Goal: Task Accomplishment & Management: Manage account settings

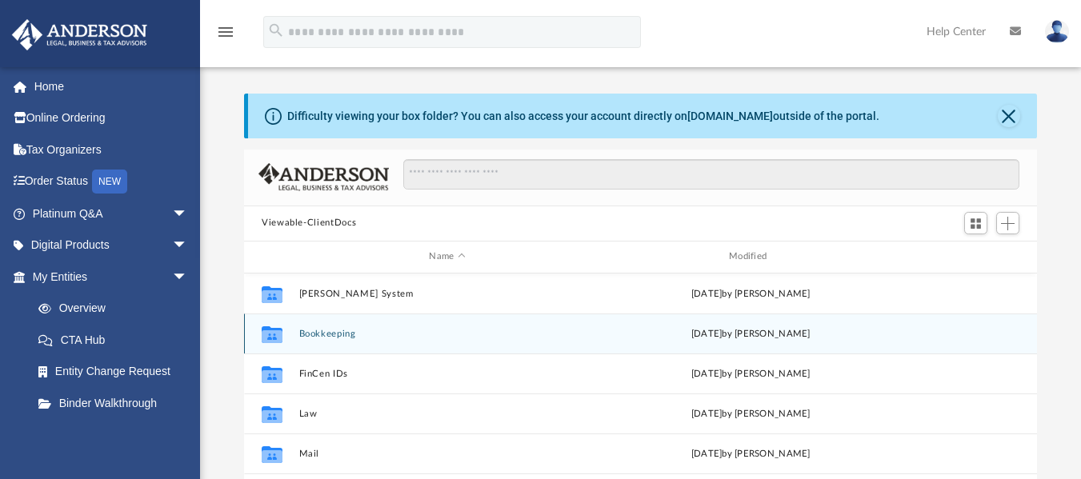
scroll to position [352, 781]
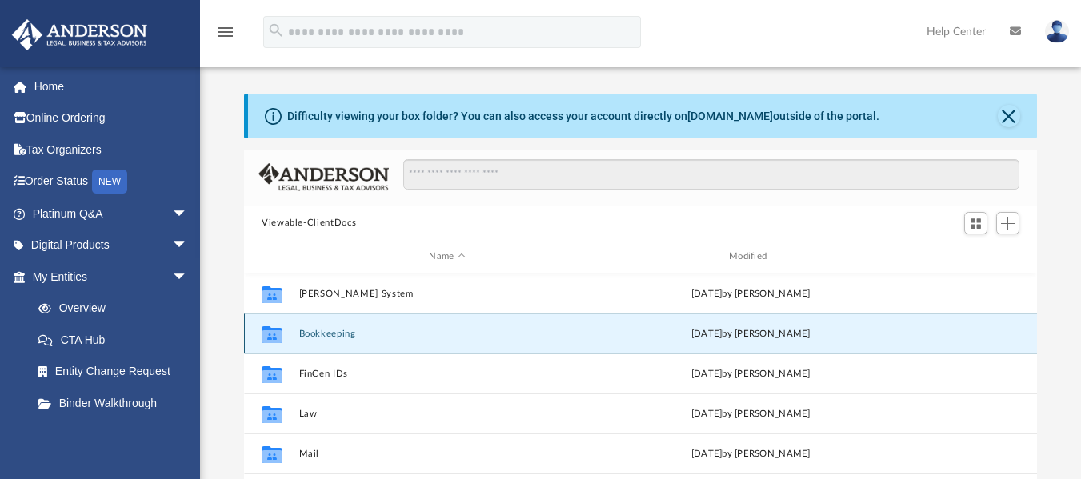
click at [375, 330] on button "Bookkeeping" at bounding box center [447, 333] width 297 height 10
click at [299, 336] on button "Bookkeeping" at bounding box center [447, 333] width 297 height 10
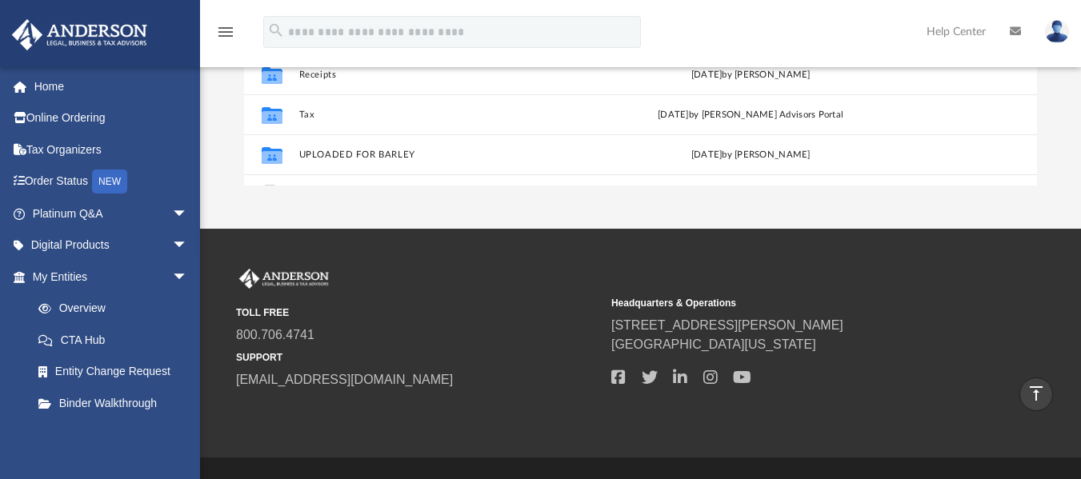
scroll to position [0, 0]
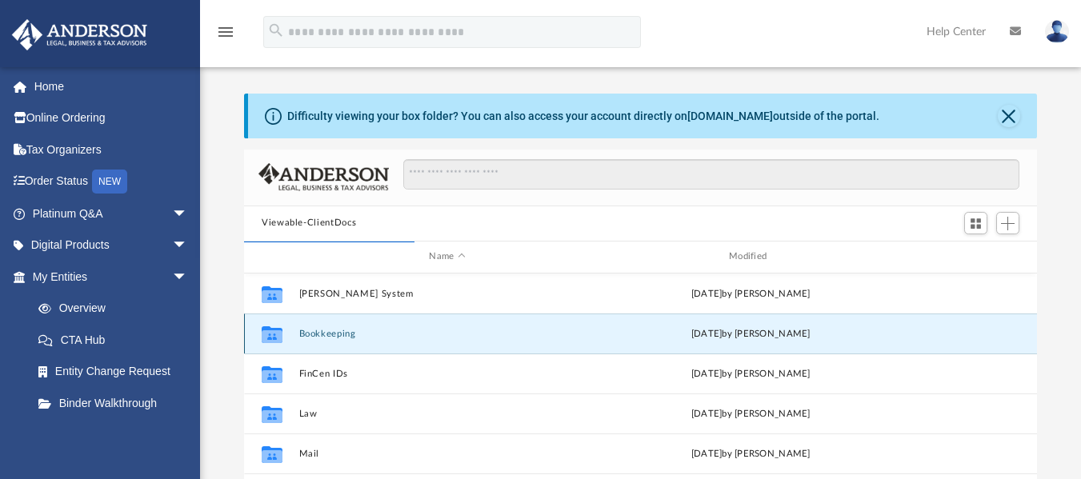
click at [314, 336] on button "Bookkeeping" at bounding box center [447, 333] width 297 height 10
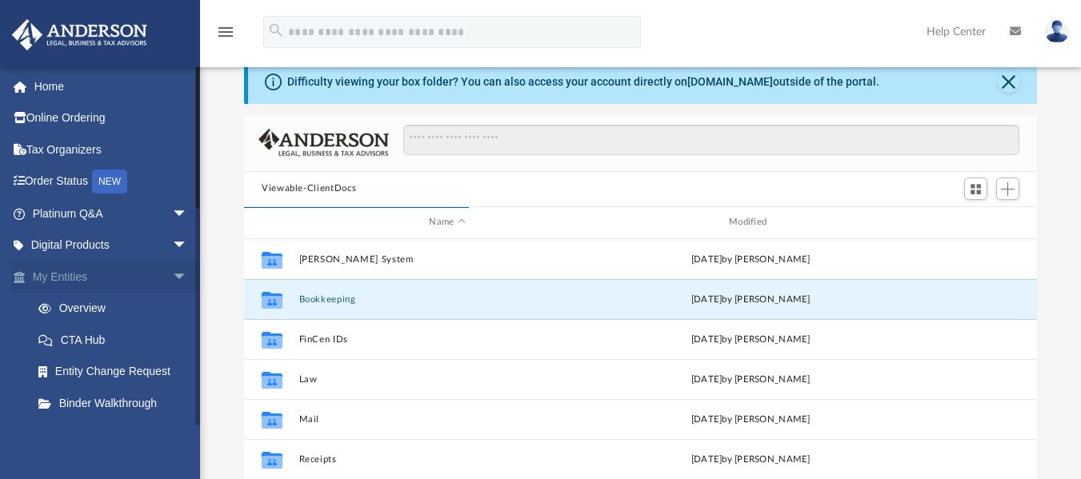
click at [106, 278] on link "My Entities arrow_drop_down" at bounding box center [111, 277] width 201 height 32
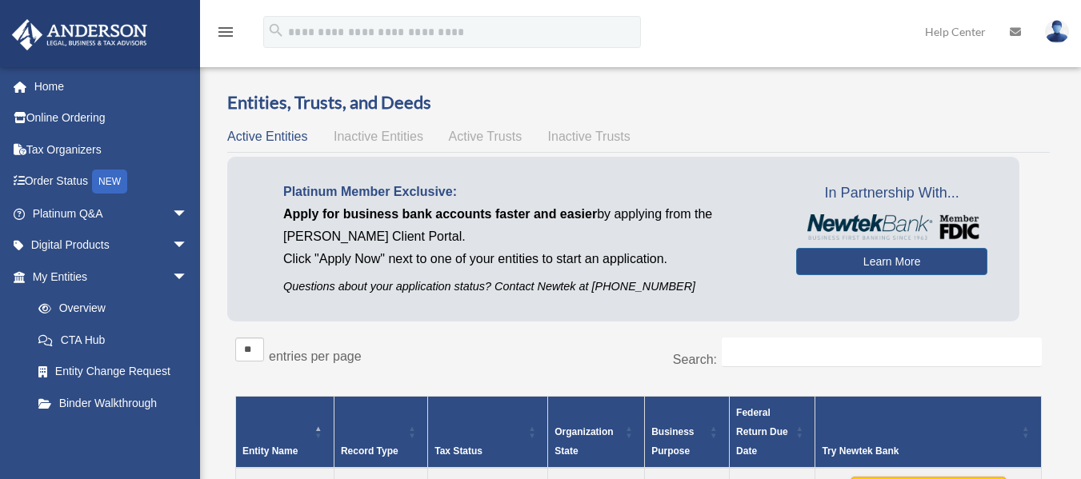
scroll to position [419, 0]
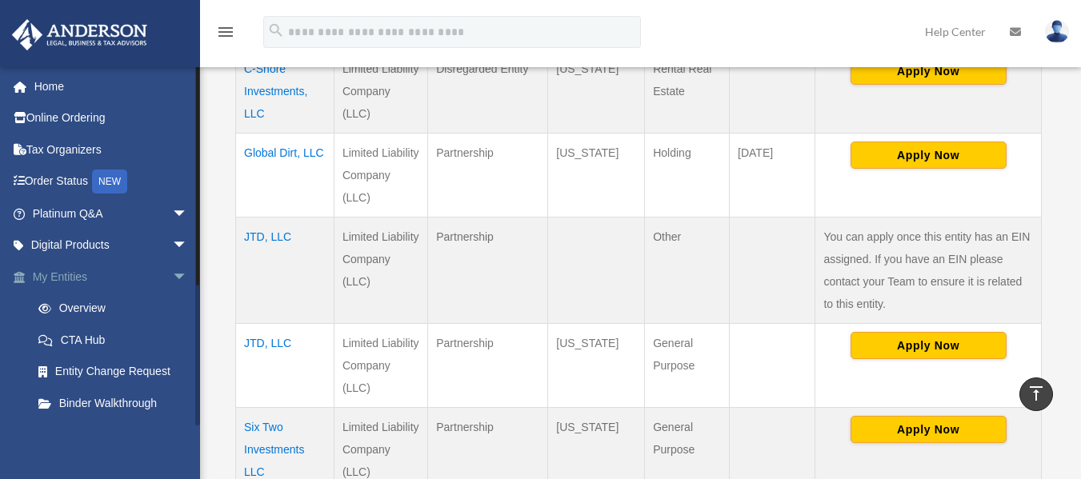
click at [172, 274] on span "arrow_drop_down" at bounding box center [188, 277] width 32 height 33
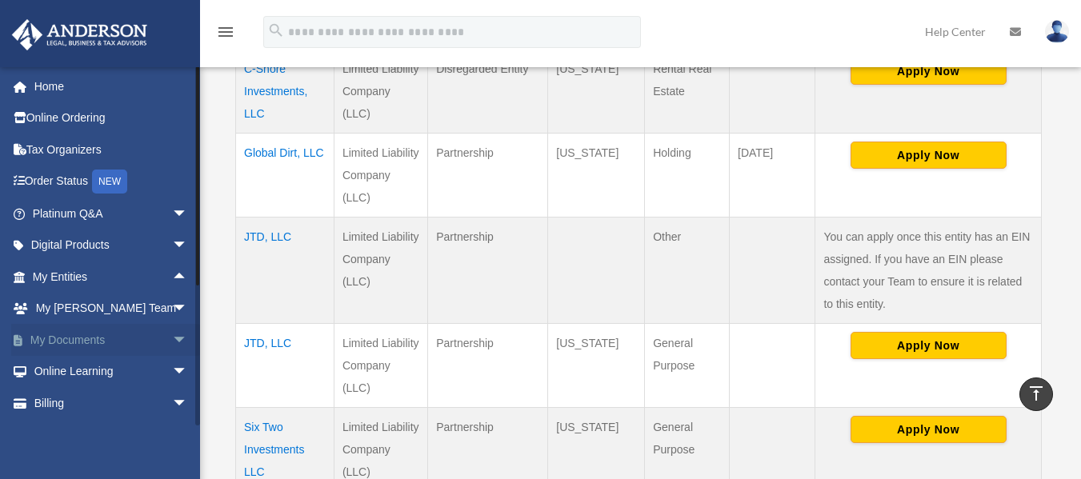
click at [83, 342] on link "My Documents arrow_drop_down" at bounding box center [111, 340] width 201 height 32
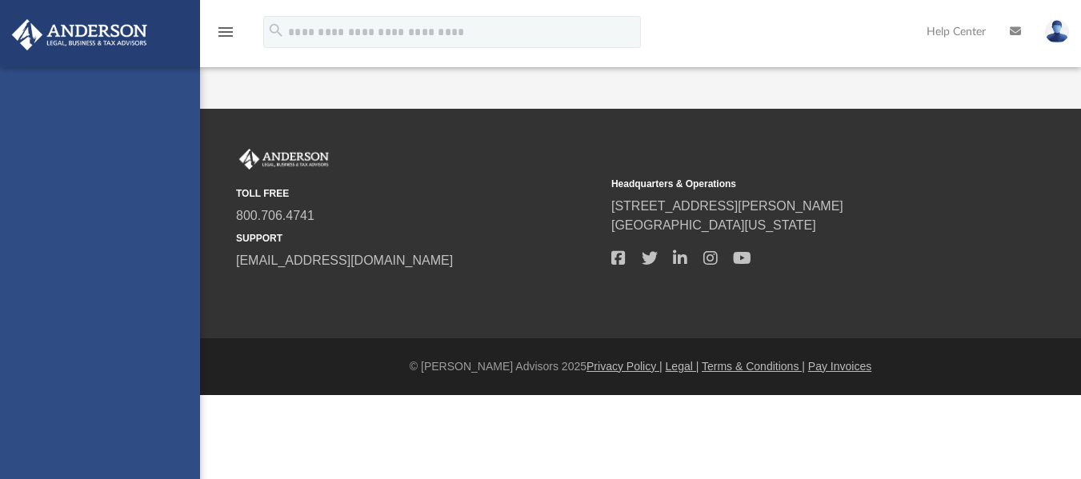
click at [163, 336] on div "[EMAIL_ADDRESS][DOMAIN_NAME] Sign Out [EMAIL_ADDRESS][DOMAIN_NAME] Home Online …" at bounding box center [100, 306] width 200 height 479
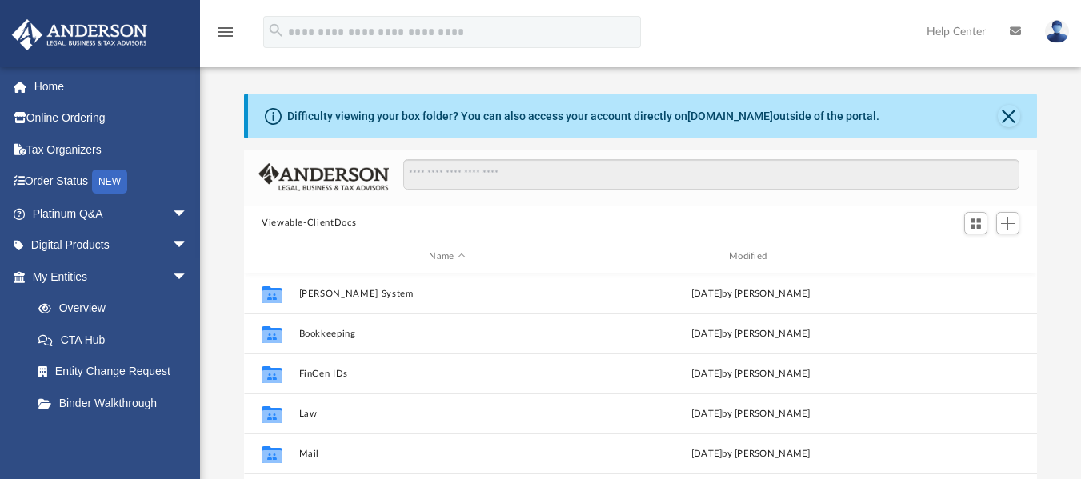
scroll to position [352, 781]
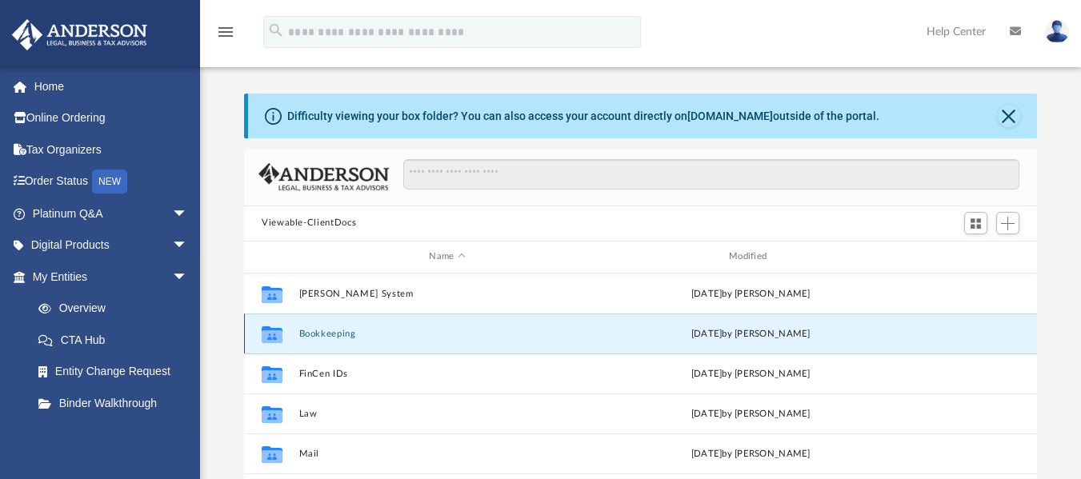
click at [318, 338] on button "Bookkeeping" at bounding box center [447, 333] width 297 height 10
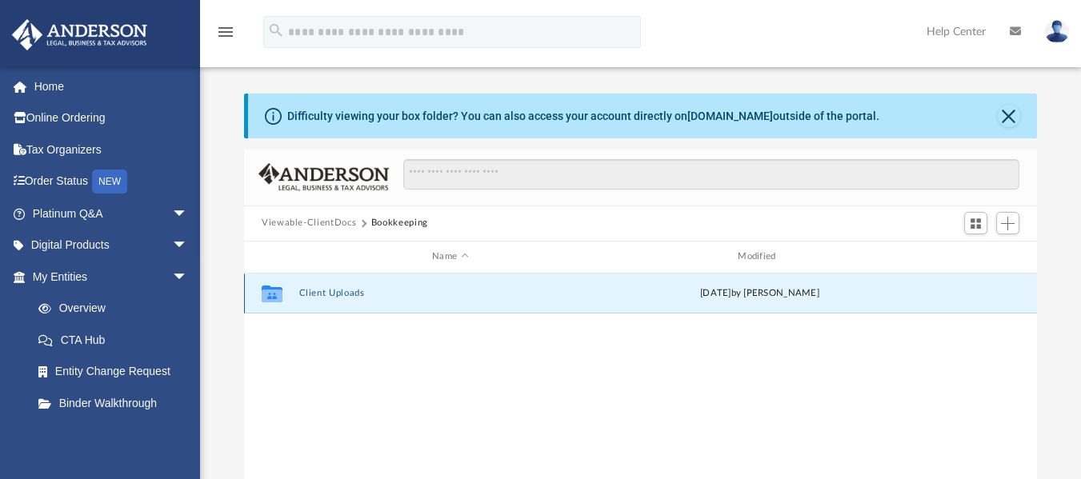
click at [326, 296] on button "Client Uploads" at bounding box center [450, 293] width 302 height 10
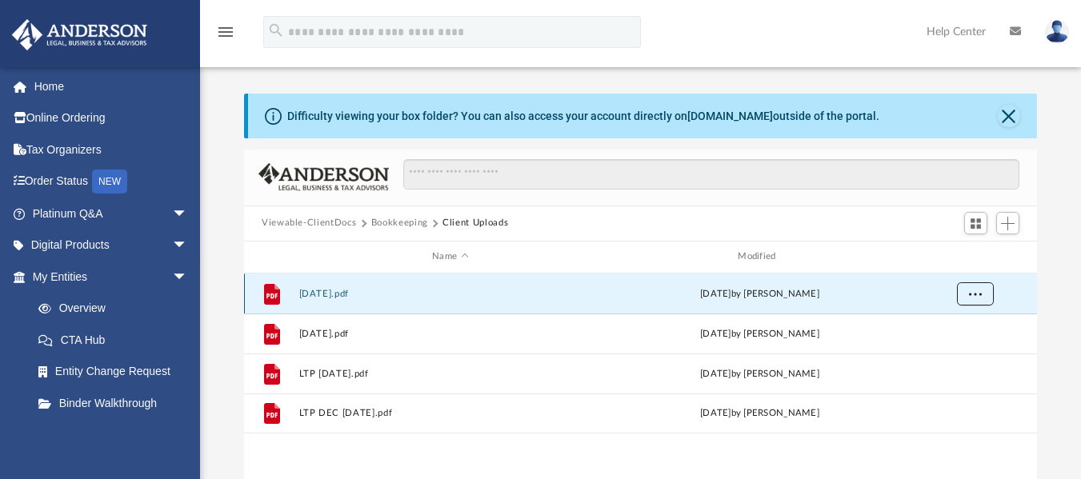
click at [975, 296] on span "More options" at bounding box center [975, 293] width 13 height 9
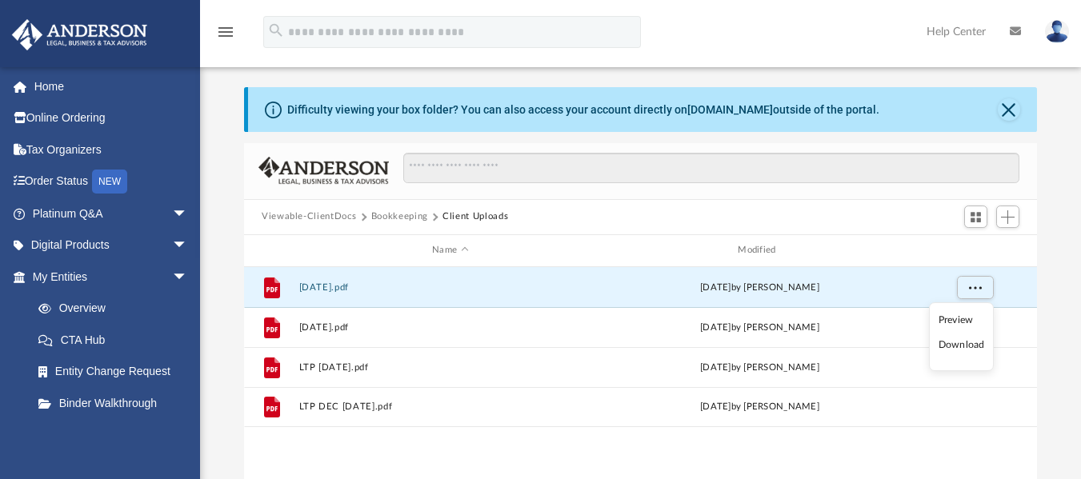
scroll to position [0, 0]
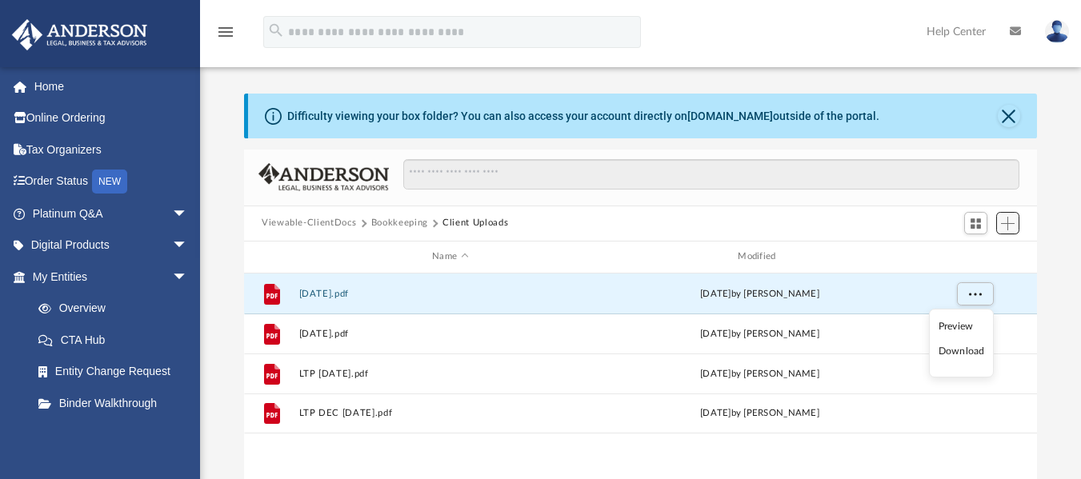
click at [1012, 219] on span "Add" at bounding box center [1008, 224] width 14 height 14
click at [975, 254] on li "Upload" at bounding box center [984, 255] width 51 height 17
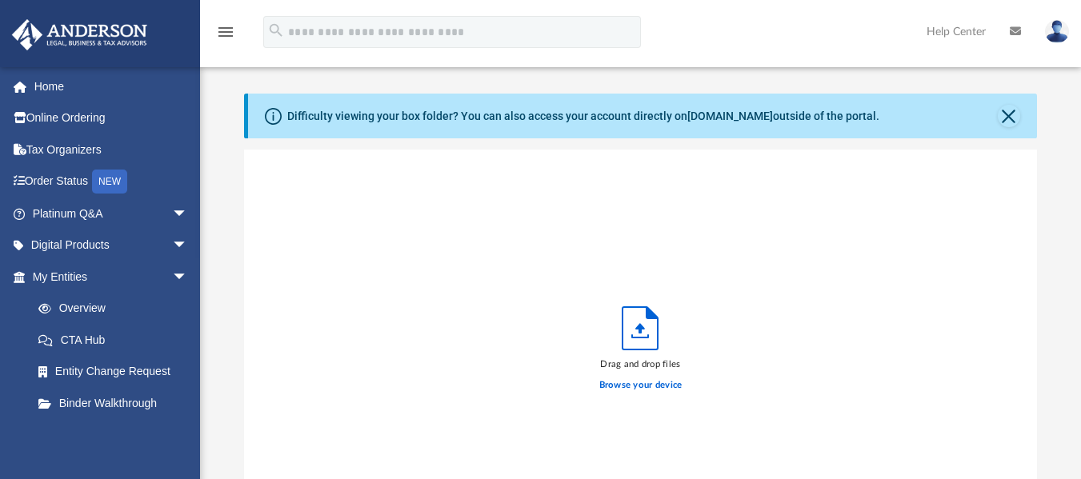
scroll to position [394, 781]
click at [655, 386] on label "Browse your device" at bounding box center [640, 385] width 83 height 14
click at [0, 0] on input "Browse your device" at bounding box center [0, 0] width 0 height 0
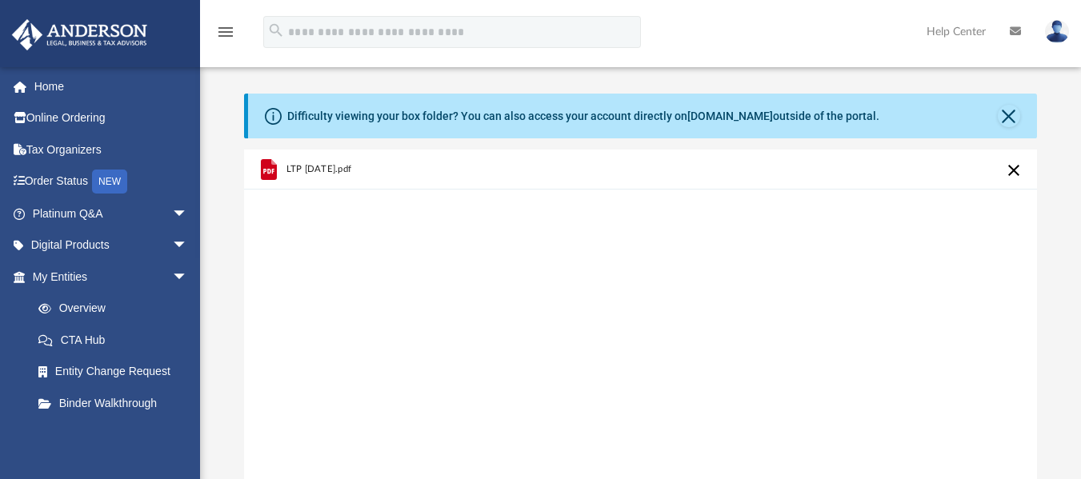
scroll to position [419, 0]
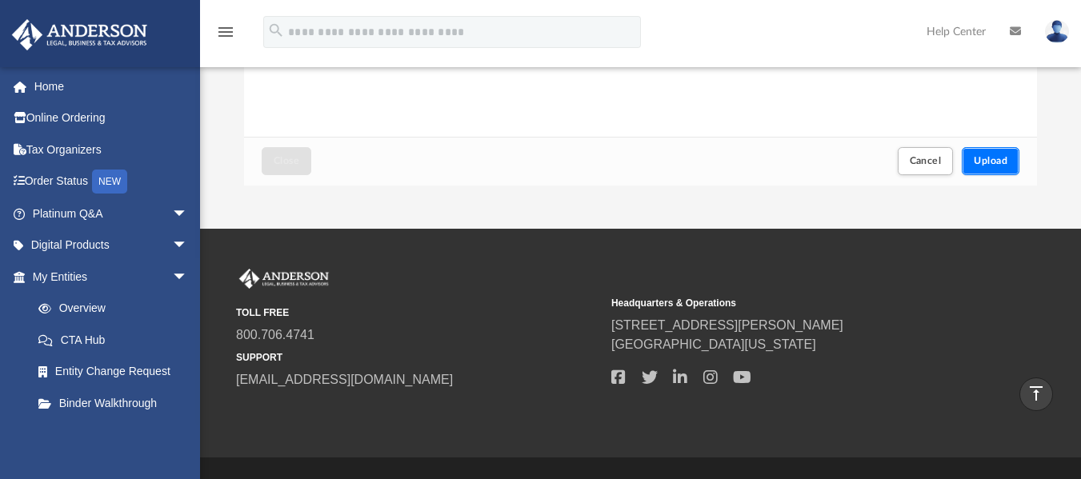
click at [991, 162] on span "Upload" at bounding box center [991, 161] width 34 height 10
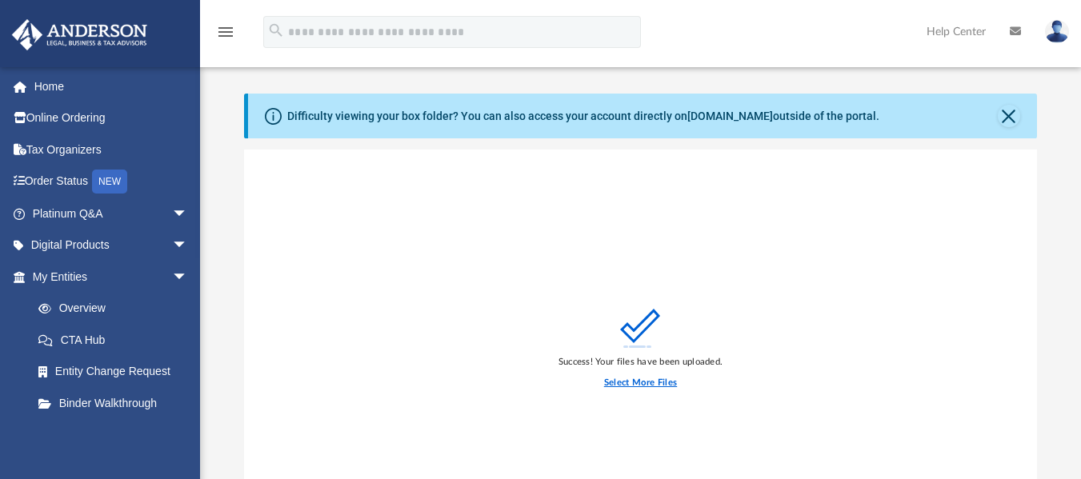
click at [663, 384] on label "Select More Files" at bounding box center [640, 383] width 73 height 14
click at [0, 0] on input "Select More Files" at bounding box center [0, 0] width 0 height 0
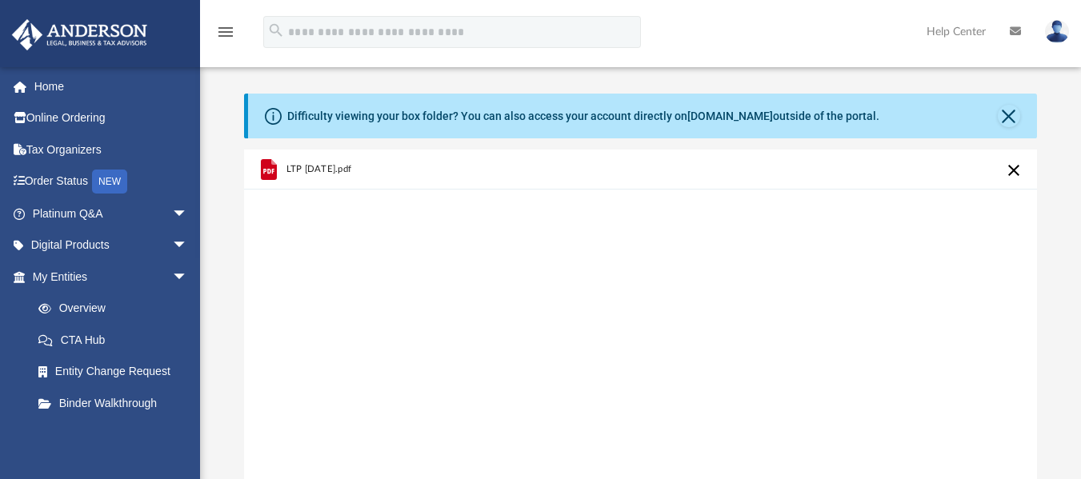
scroll to position [419, 0]
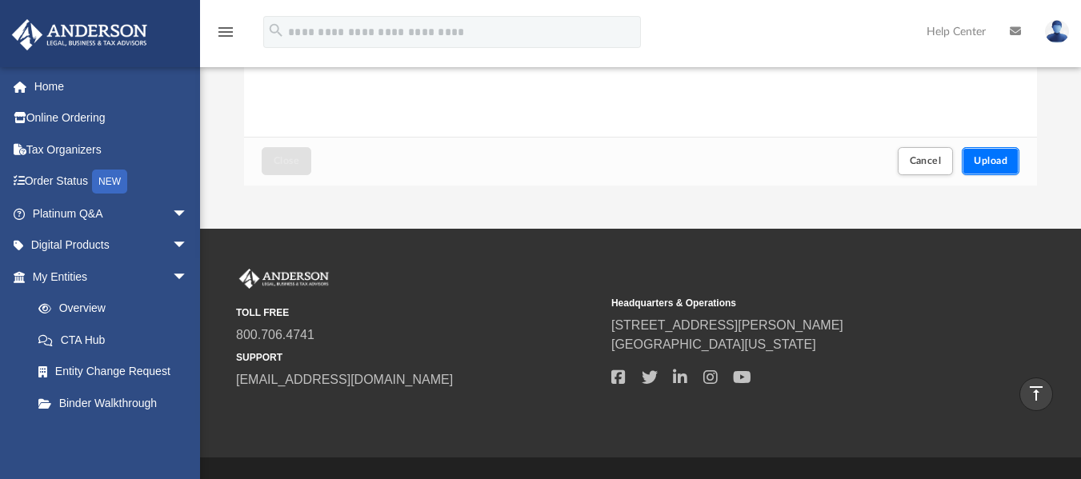
click at [988, 170] on button "Upload" at bounding box center [991, 161] width 58 height 28
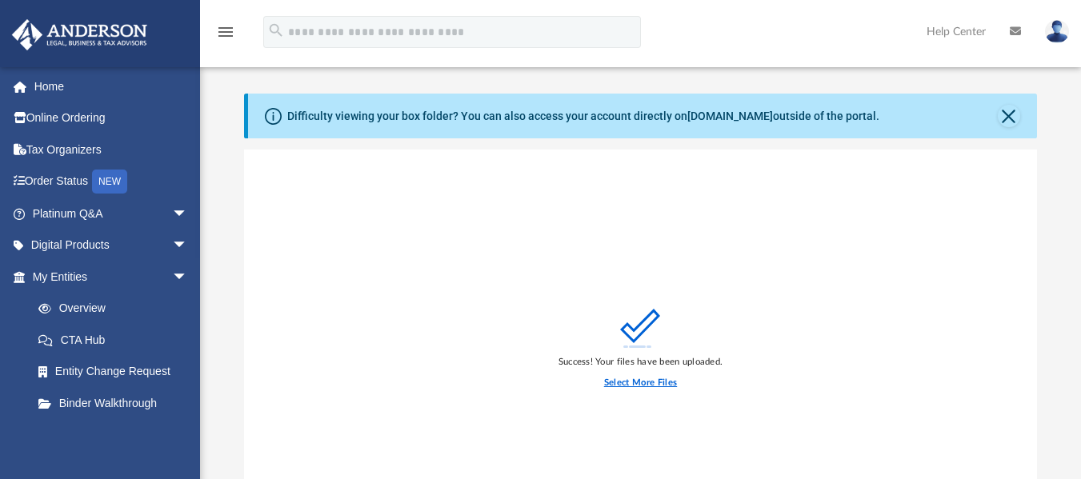
click at [629, 379] on label "Select More Files" at bounding box center [640, 383] width 73 height 14
click at [0, 0] on input "Select More Files" at bounding box center [0, 0] width 0 height 0
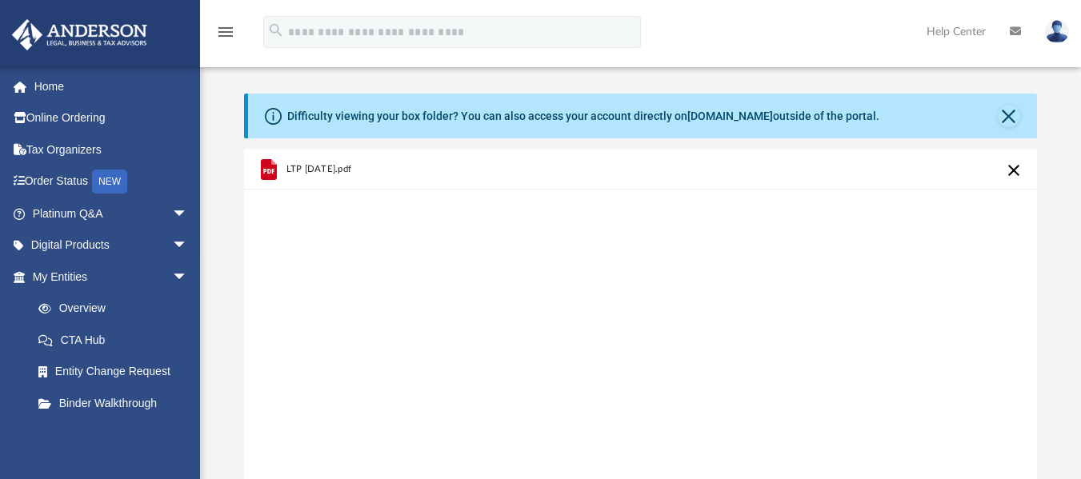
scroll to position [419, 0]
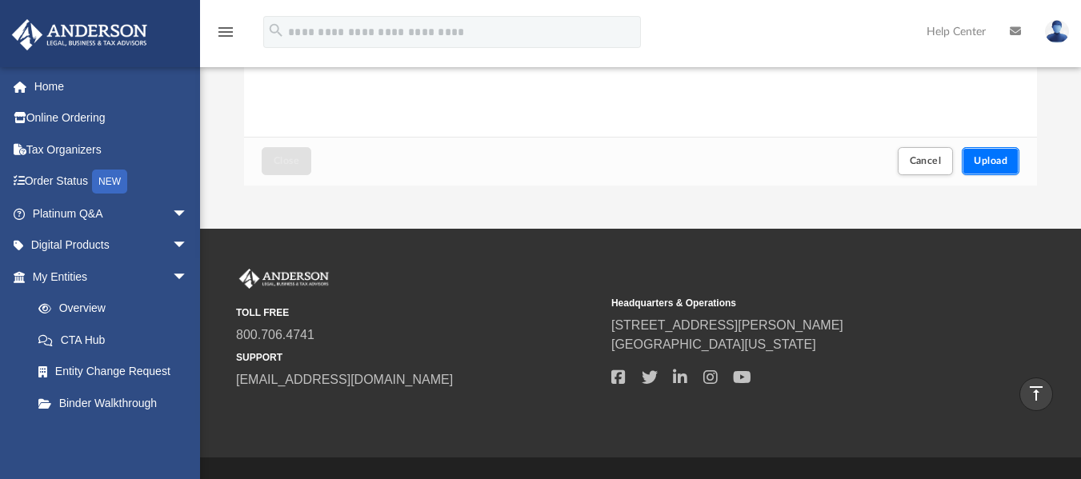
click at [1009, 156] on button "Upload" at bounding box center [991, 161] width 58 height 28
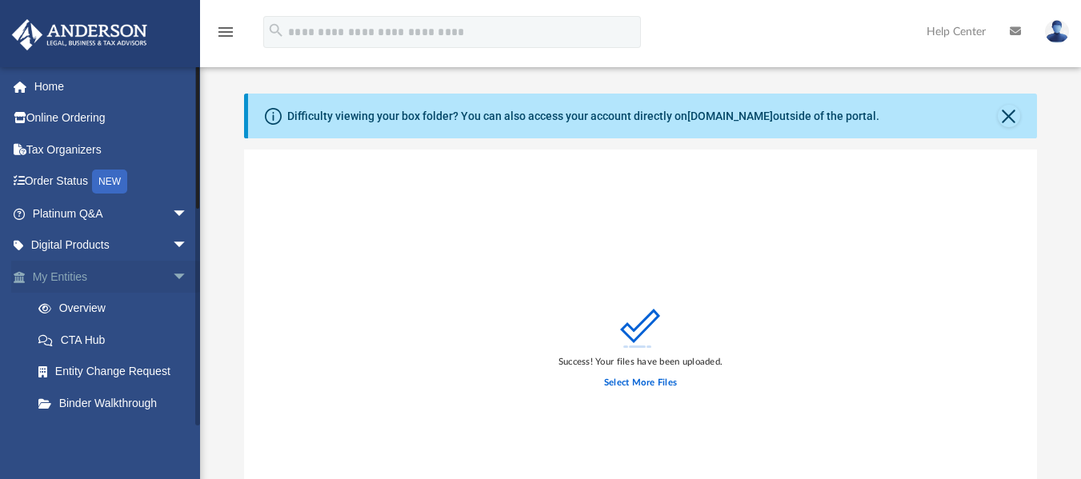
click at [172, 281] on span "arrow_drop_down" at bounding box center [188, 277] width 32 height 33
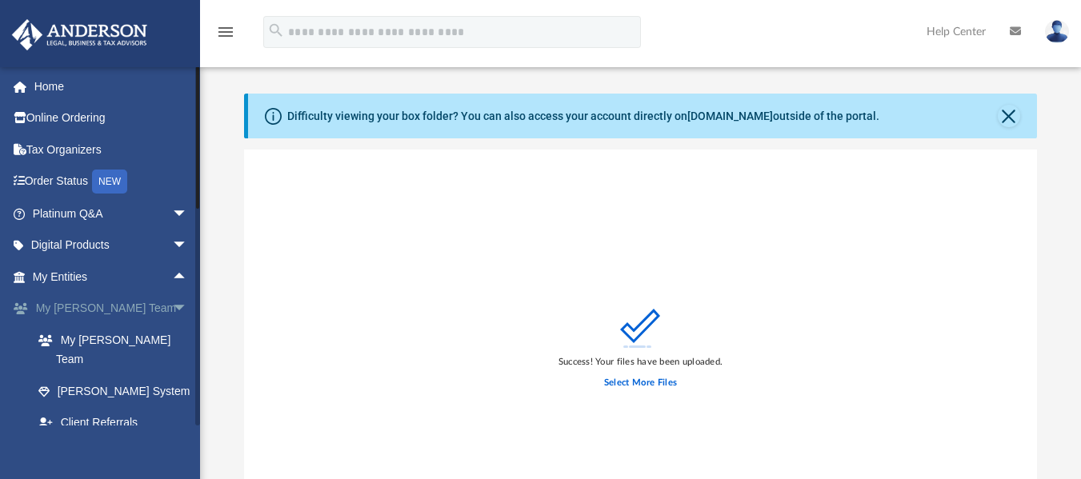
click at [172, 304] on span "arrow_drop_down" at bounding box center [188, 309] width 32 height 33
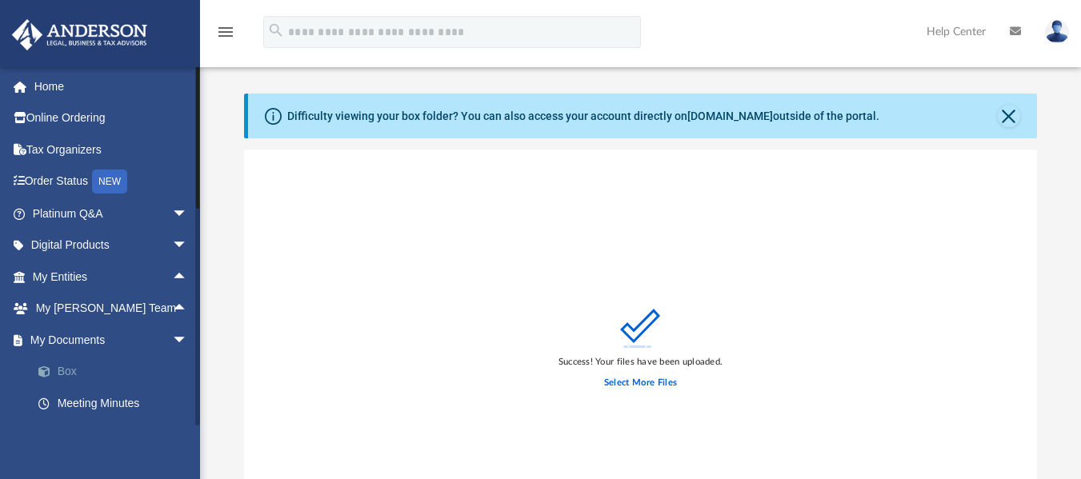
click at [62, 365] on link "Box" at bounding box center [117, 372] width 190 height 32
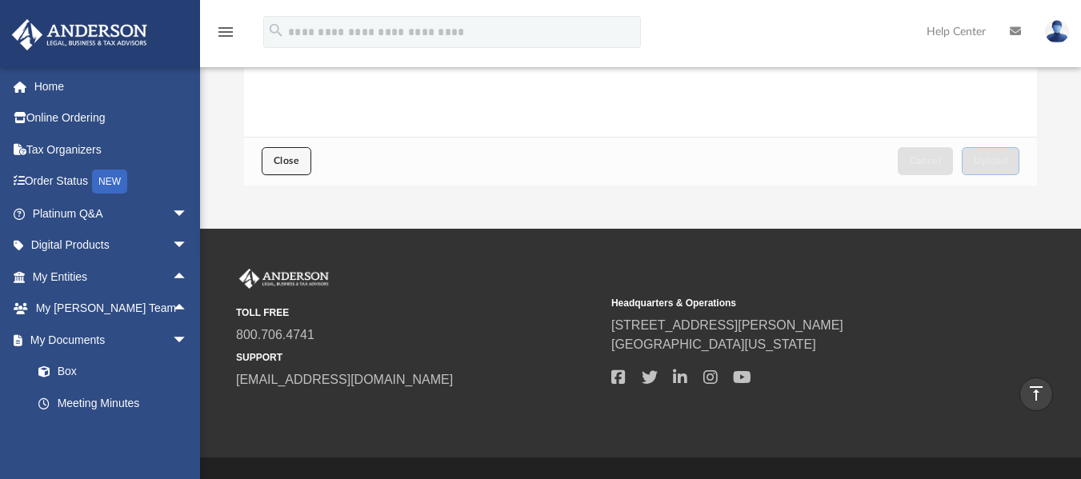
click at [286, 156] on span "Close" at bounding box center [287, 161] width 26 height 10
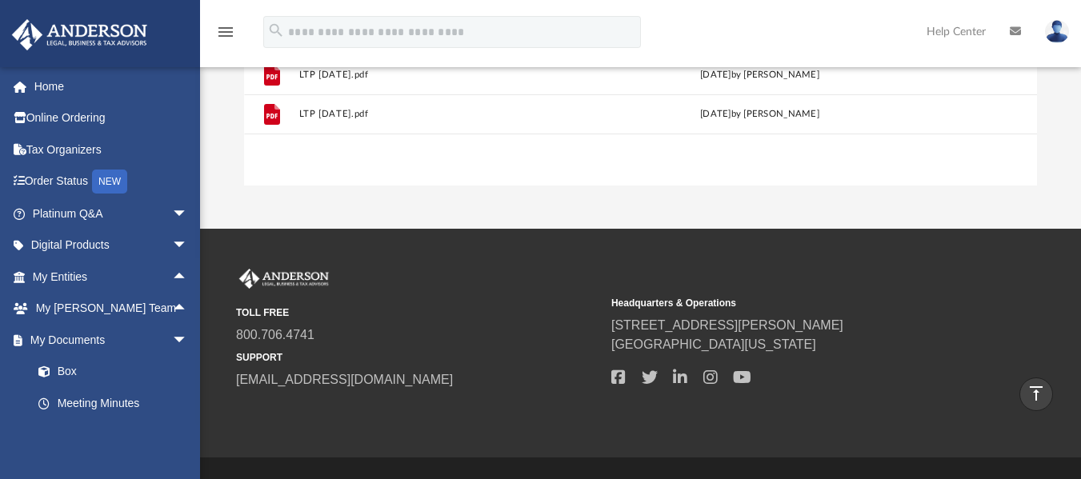
scroll to position [0, 0]
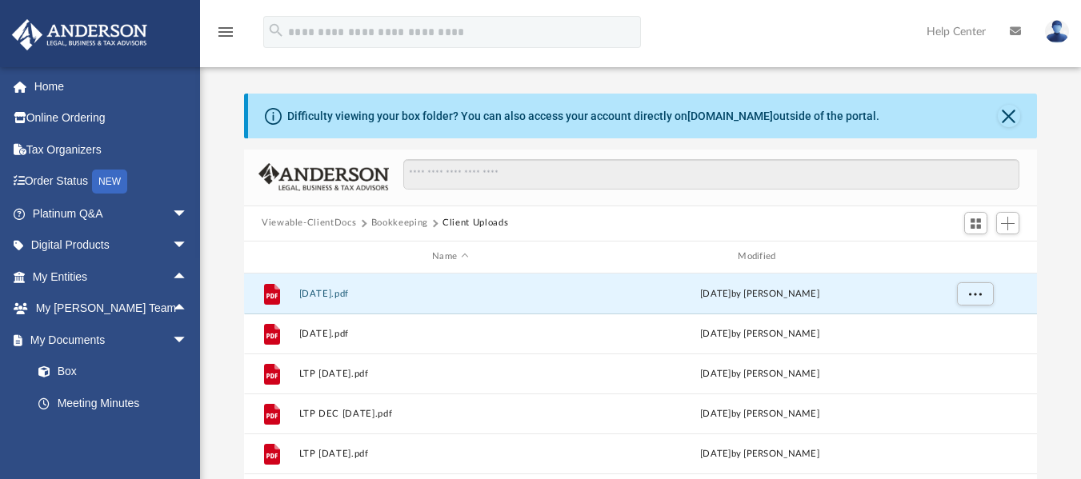
click at [286, 156] on div at bounding box center [640, 178] width 793 height 57
click at [328, 222] on button "Viewable-ClientDocs" at bounding box center [309, 223] width 94 height 14
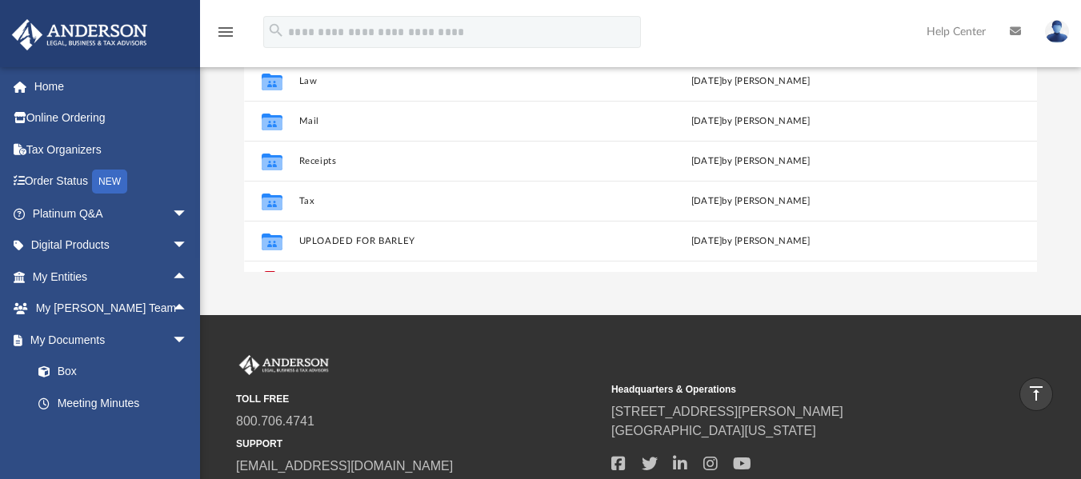
scroll to position [323, 0]
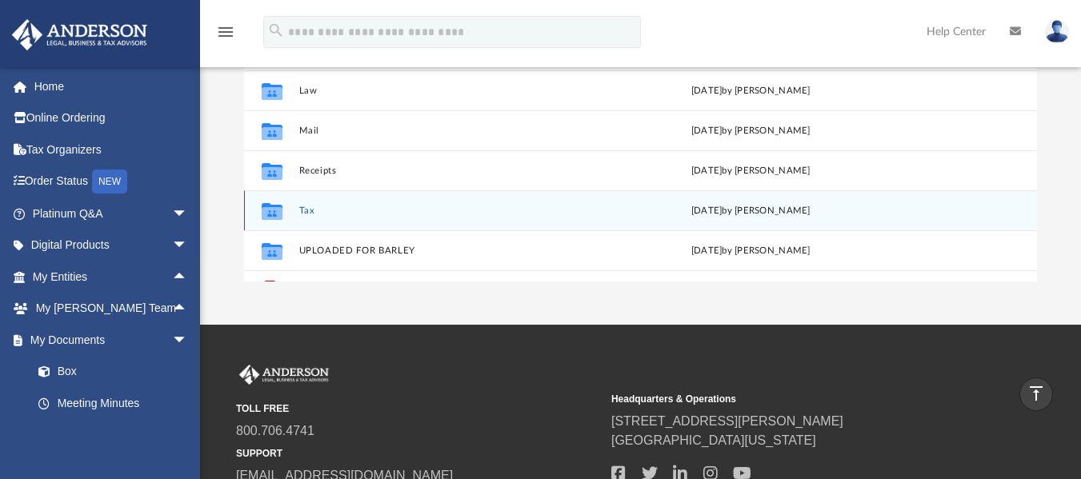
click at [303, 204] on div "Collaborated Folder Tax yesterday by Tameka Fulton" at bounding box center [640, 210] width 793 height 40
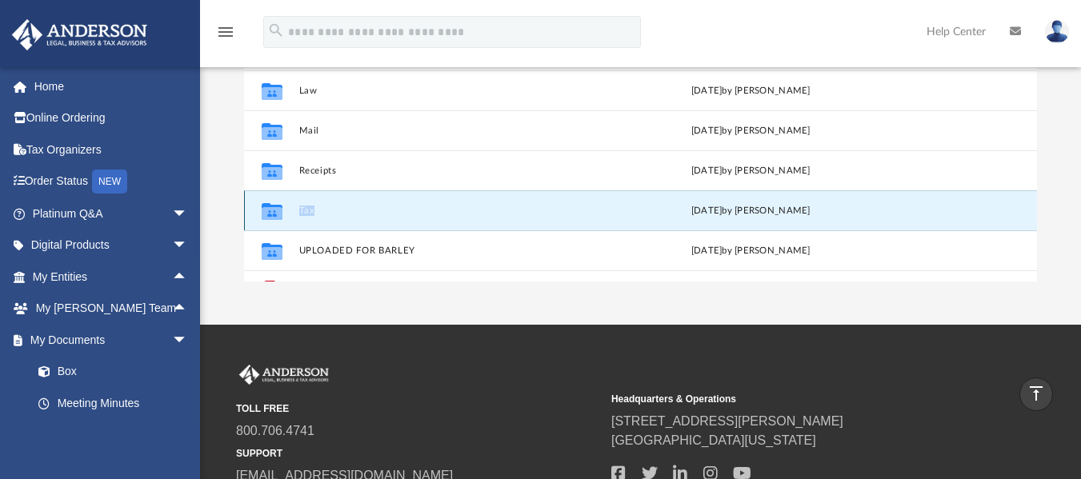
click at [303, 204] on div "Collaborated Folder Tax yesterday by Tameka Fulton" at bounding box center [640, 210] width 793 height 40
drag, startPoint x: 266, startPoint y: 214, endPoint x: 310, endPoint y: 191, distance: 49.7
click at [270, 213] on icon "grid" at bounding box center [272, 212] width 21 height 13
click at [310, 191] on div "Collaborated Folder Tax yesterday by Tameka Fulton" at bounding box center [640, 210] width 793 height 40
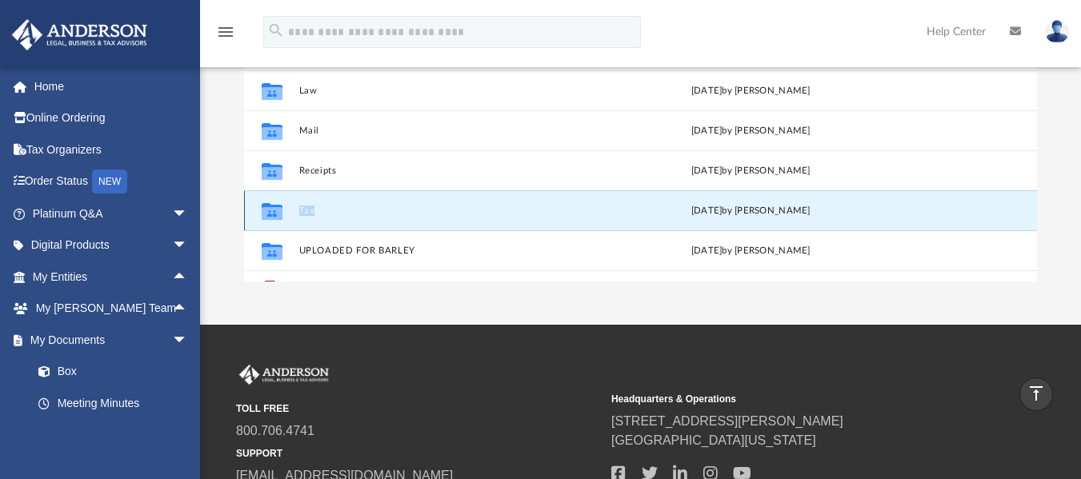
click at [308, 215] on button "Tax" at bounding box center [447, 210] width 297 height 10
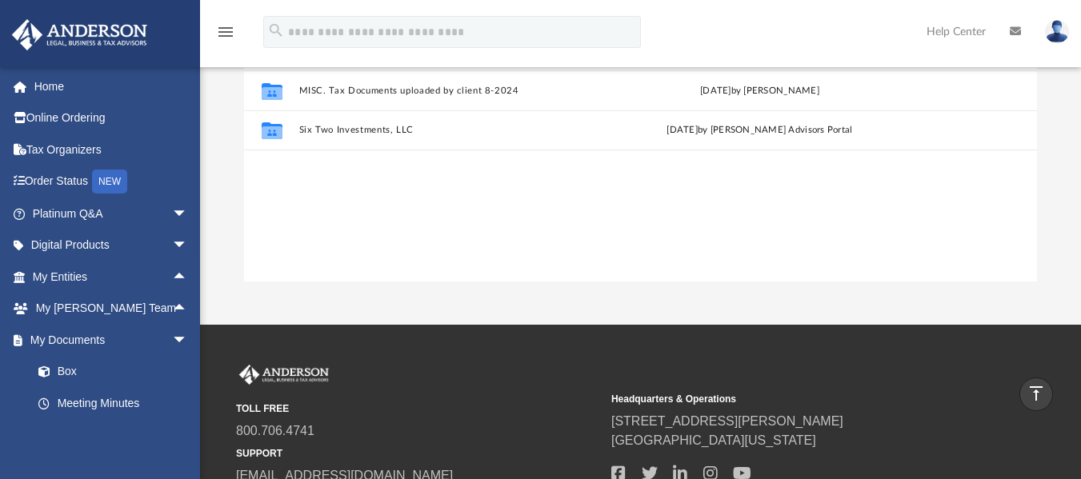
scroll to position [54, 0]
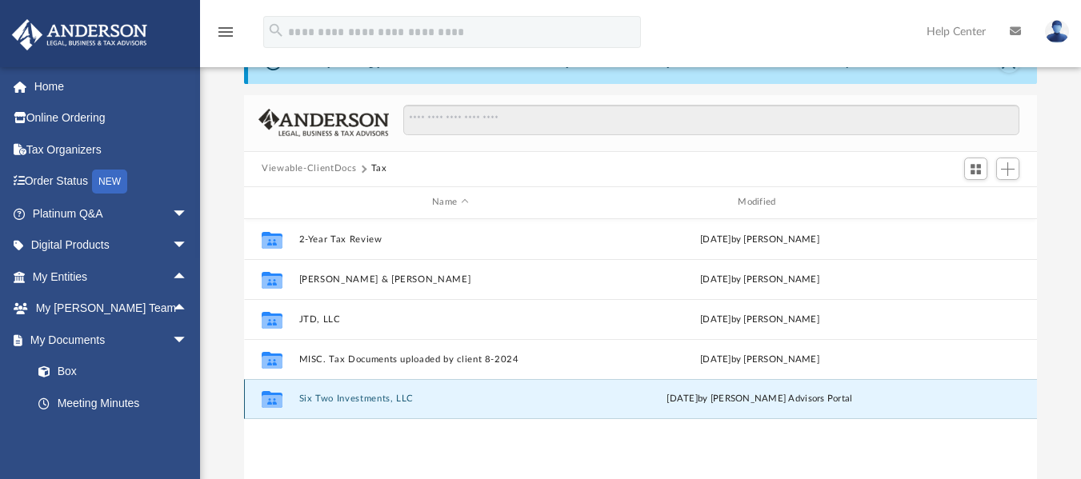
click at [329, 399] on button "Six Two Investments, LLC" at bounding box center [450, 399] width 302 height 10
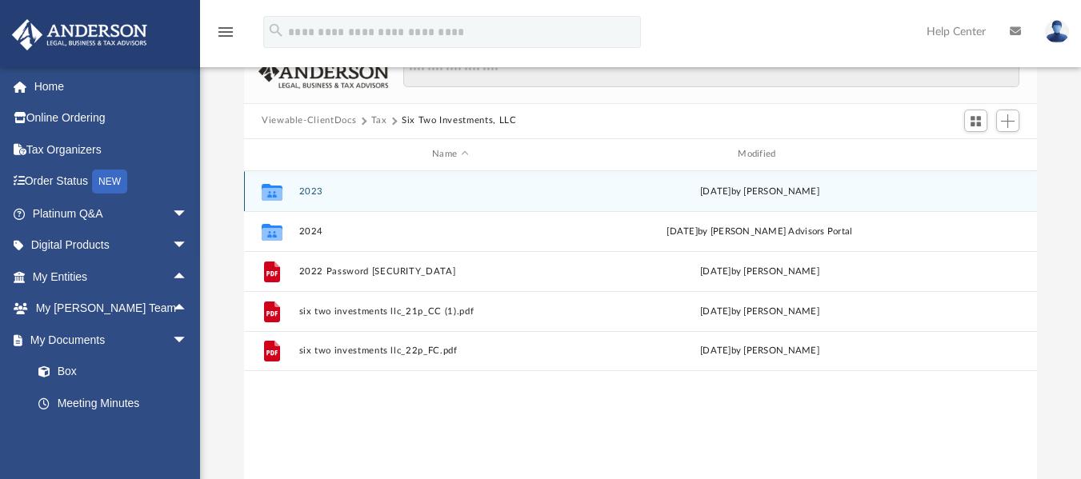
scroll to position [113, 0]
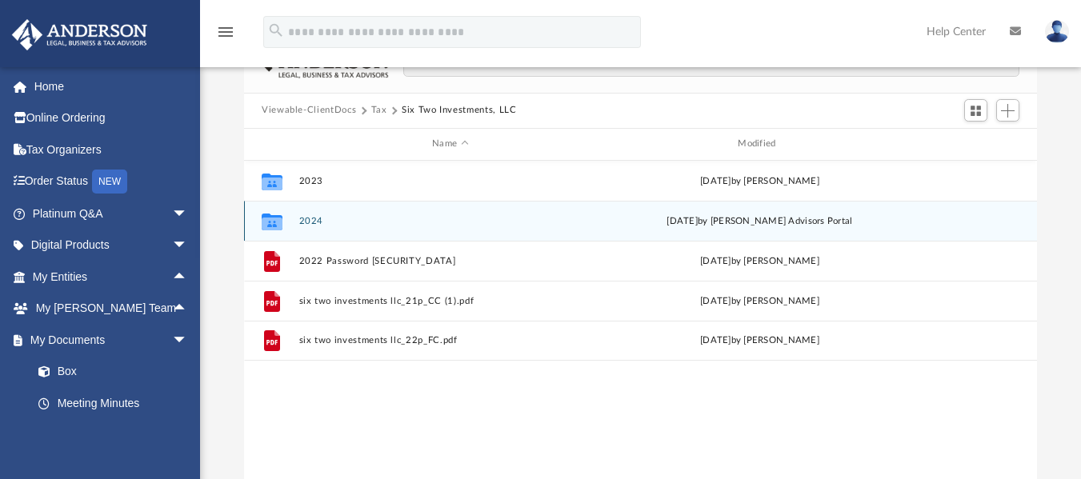
click at [305, 223] on button "2024" at bounding box center [450, 220] width 302 height 10
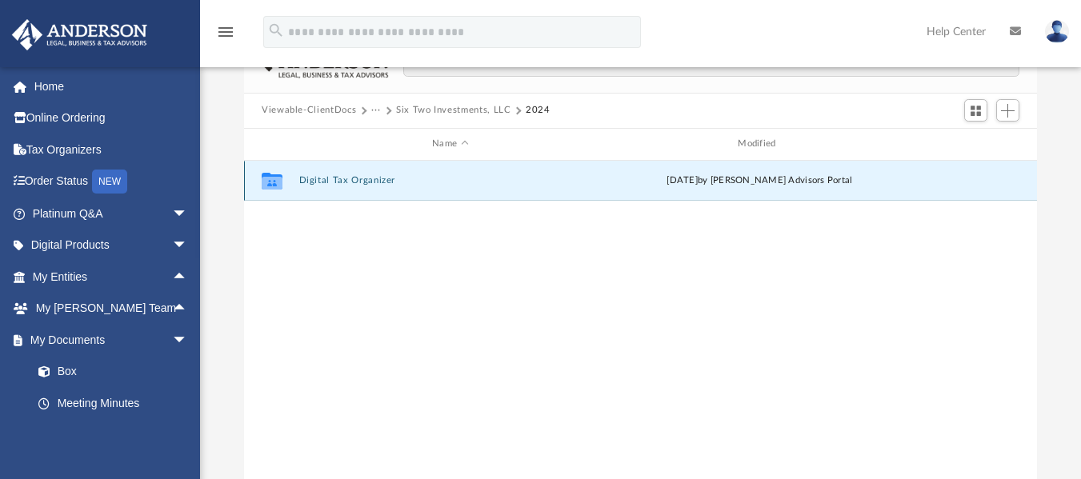
click at [338, 180] on button "Digital Tax Organizer" at bounding box center [450, 180] width 302 height 10
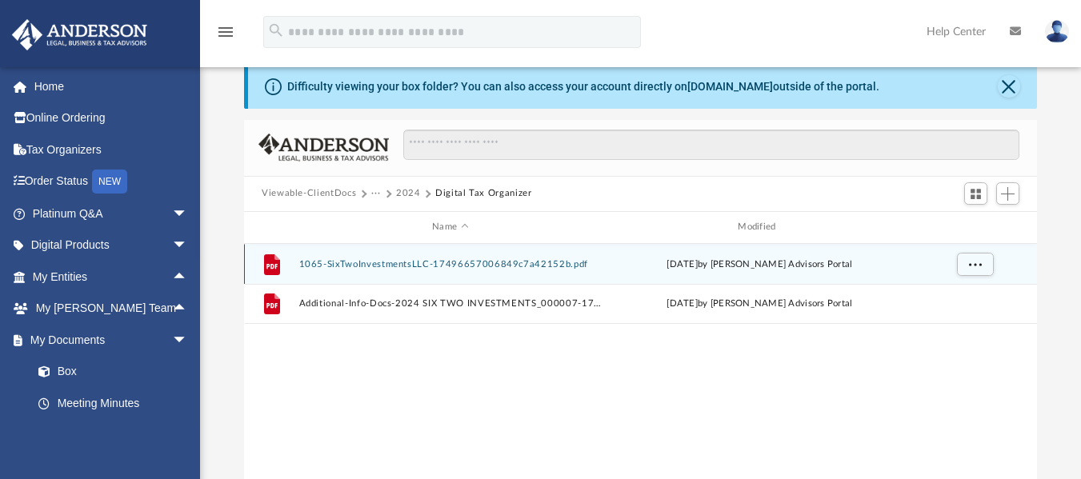
scroll to position [23, 0]
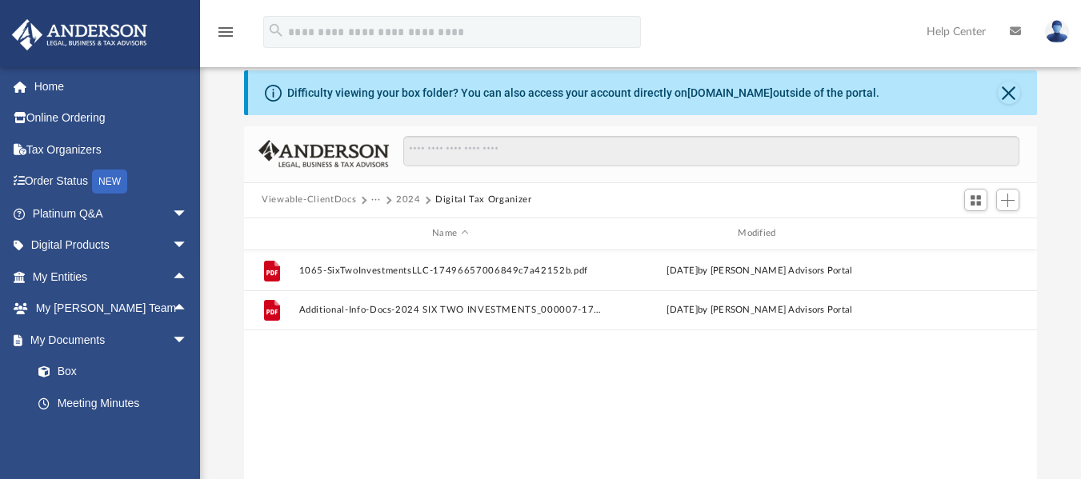
click at [371, 199] on button "···" at bounding box center [376, 200] width 10 height 14
click at [383, 226] on li "Tax" at bounding box center [435, 228] width 112 height 17
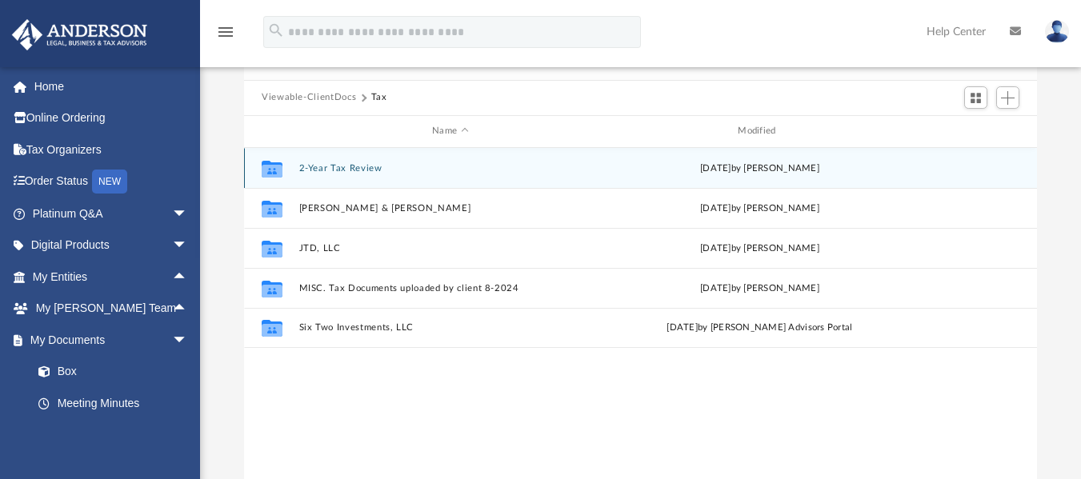
scroll to position [132, 0]
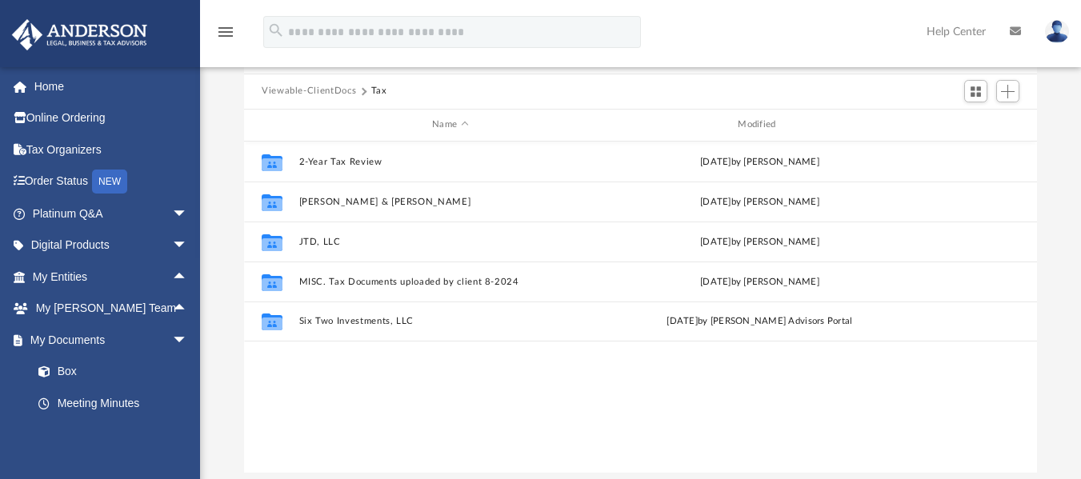
click at [357, 86] on span "Viewable-ClientDocs" at bounding box center [317, 91] width 110 height 14
click at [333, 87] on button "Viewable-ClientDocs" at bounding box center [309, 91] width 94 height 14
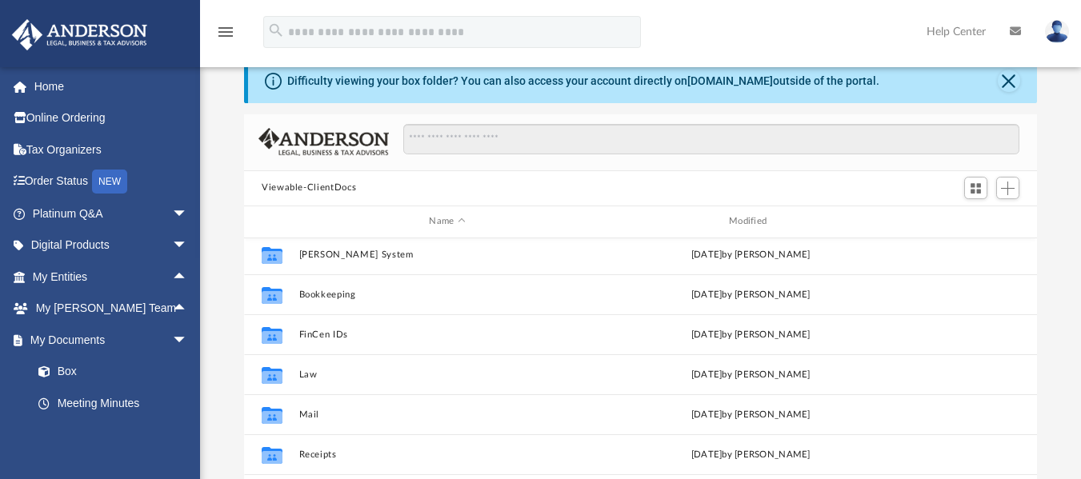
scroll to position [0, 0]
